Goal: Check status: Check status

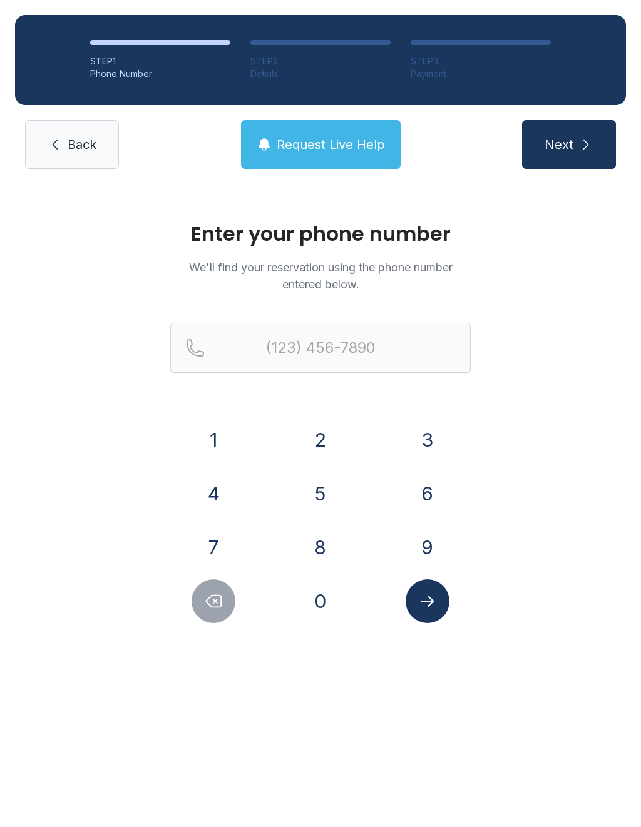
click at [431, 440] on button "3" at bounding box center [427, 440] width 44 height 44
click at [316, 492] on button "5" at bounding box center [320, 494] width 44 height 44
click at [317, 429] on button "2" at bounding box center [320, 440] width 44 height 44
click at [329, 423] on button "2" at bounding box center [320, 440] width 44 height 44
click at [220, 534] on button "7" at bounding box center [213, 548] width 44 height 44
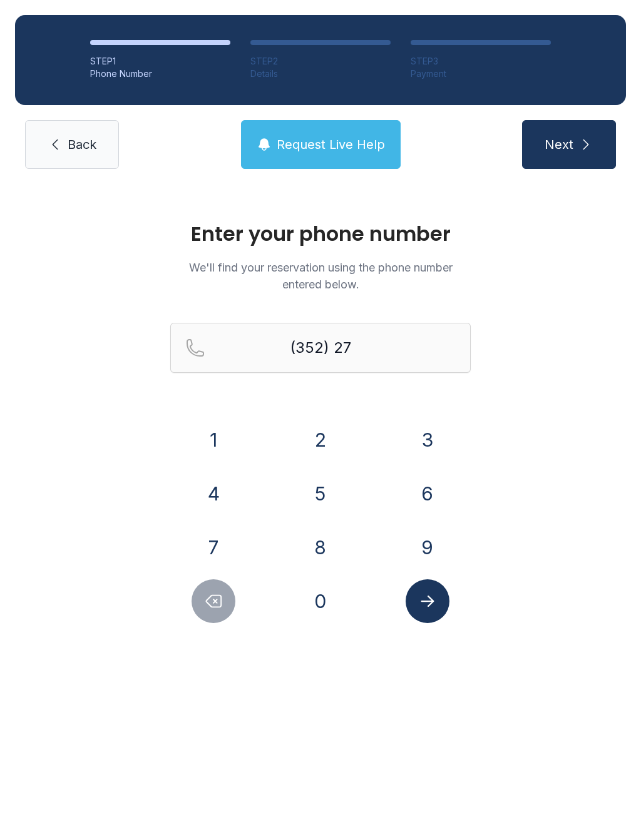
click at [220, 534] on button "7" at bounding box center [213, 548] width 44 height 44
click at [434, 556] on button "9" at bounding box center [427, 548] width 44 height 44
click at [325, 494] on button "5" at bounding box center [320, 494] width 44 height 44
click at [220, 494] on button "4" at bounding box center [213, 494] width 44 height 44
click at [316, 539] on button "8" at bounding box center [320, 548] width 44 height 44
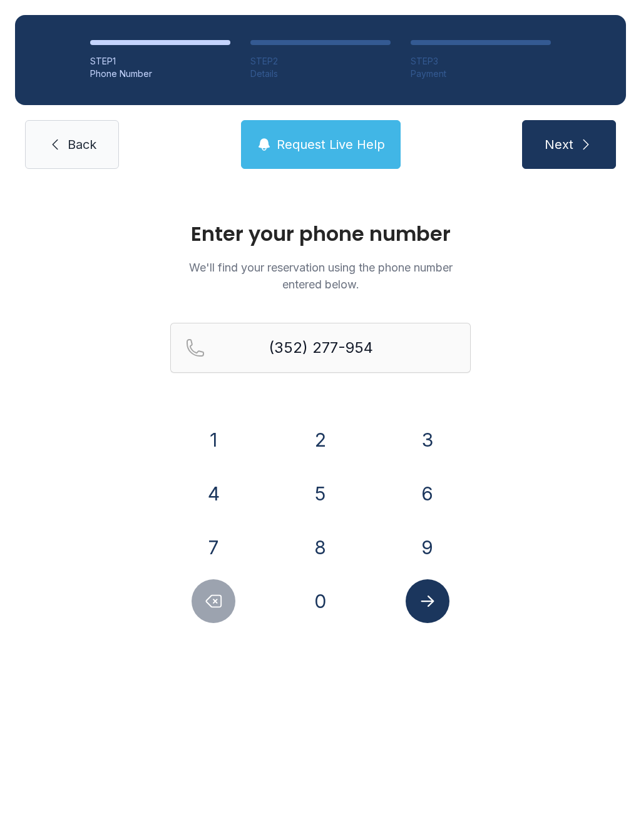
type input "[PHONE_NUMBER]"
click at [441, 591] on button "Submit lookup form" at bounding box center [427, 601] width 44 height 44
